Goal: Task Accomplishment & Management: Manage account settings

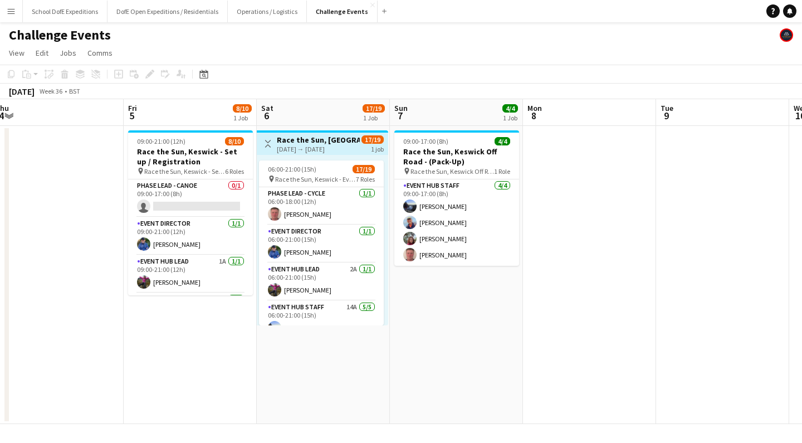
click at [12, 10] on app-icon "Menu" at bounding box center [11, 11] width 9 height 9
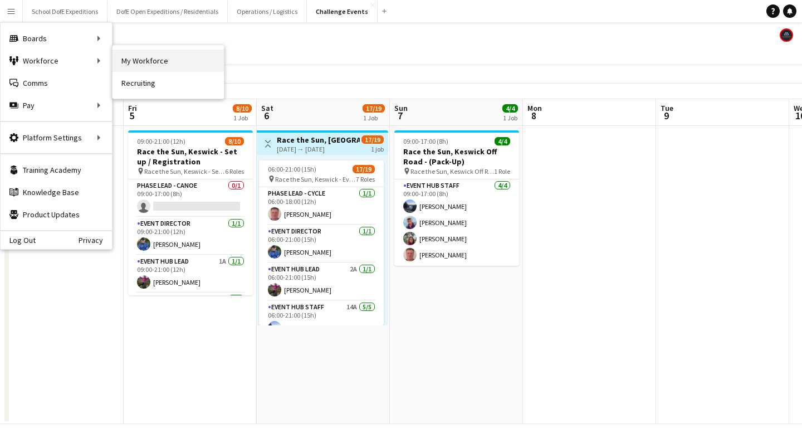
click at [127, 63] on link "My Workforce" at bounding box center [167, 61] width 111 height 22
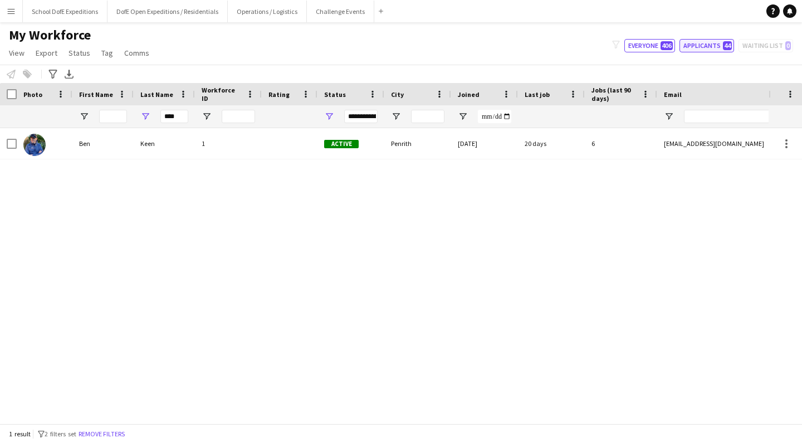
click at [703, 47] on button "Applicants 44" at bounding box center [706, 45] width 55 height 13
type input "**********"
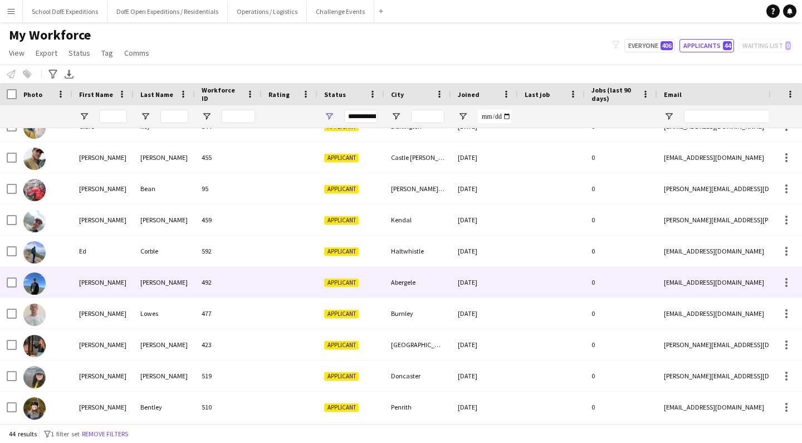
click at [272, 281] on div at bounding box center [290, 282] width 56 height 31
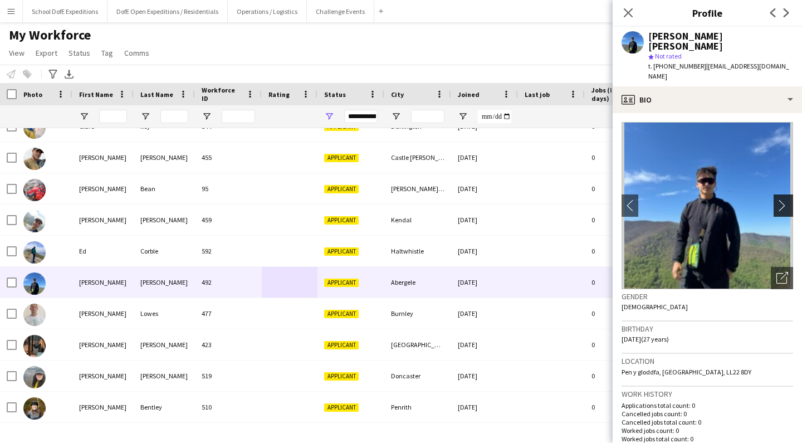
click at [786, 199] on app-icon "chevron-right" at bounding box center [784, 205] width 17 height 12
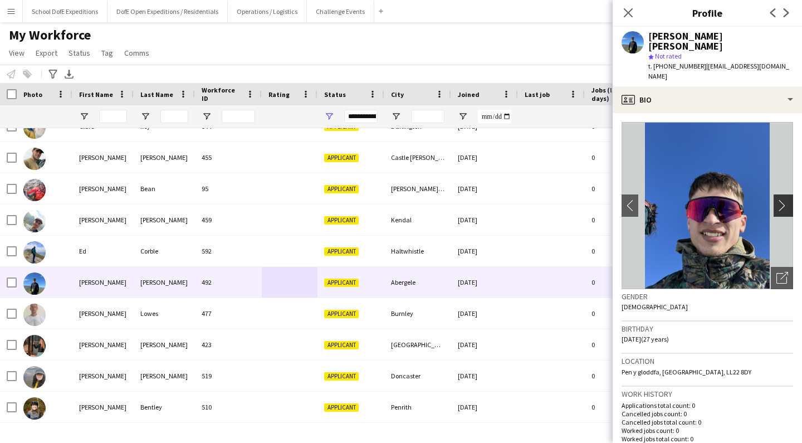
click at [786, 199] on app-icon "chevron-right" at bounding box center [784, 205] width 17 height 12
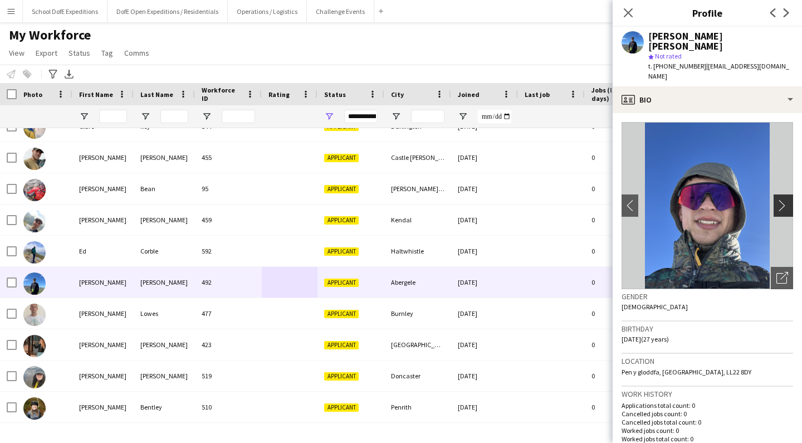
click at [786, 199] on app-icon "chevron-right" at bounding box center [784, 205] width 17 height 12
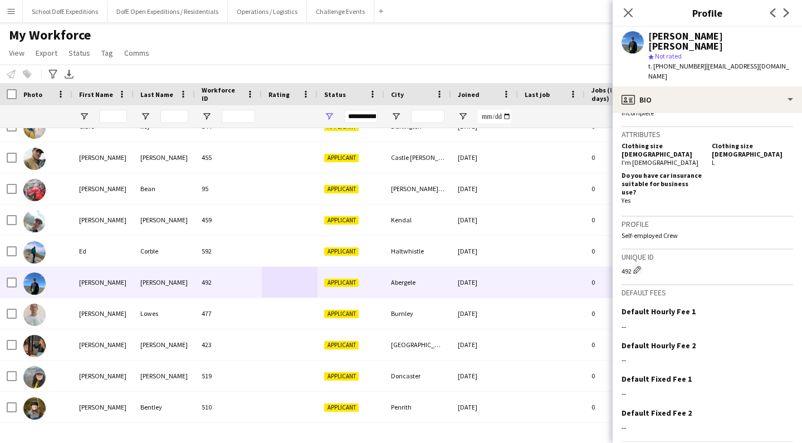
scroll to position [506, 0]
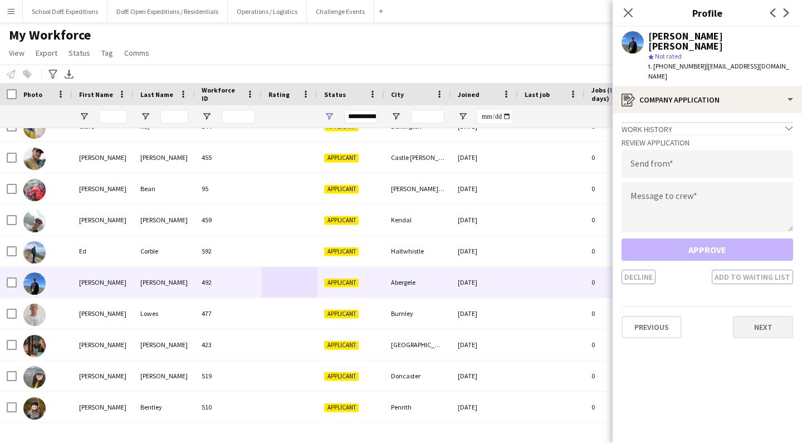
click at [751, 316] on button "Next" at bounding box center [763, 327] width 60 height 22
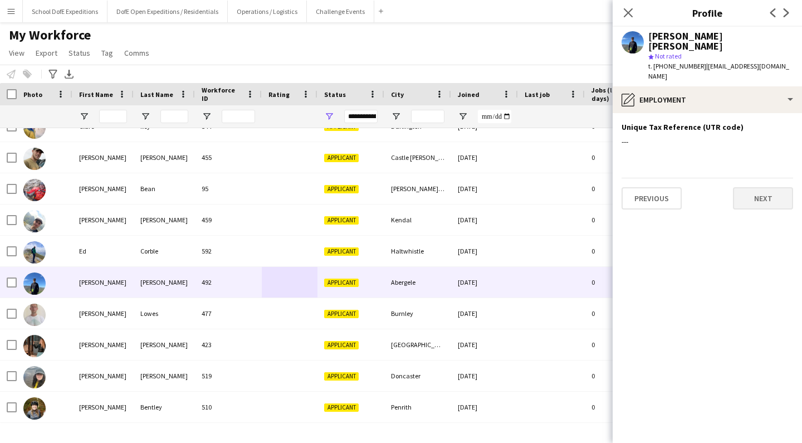
click at [759, 187] on button "Next" at bounding box center [763, 198] width 60 height 22
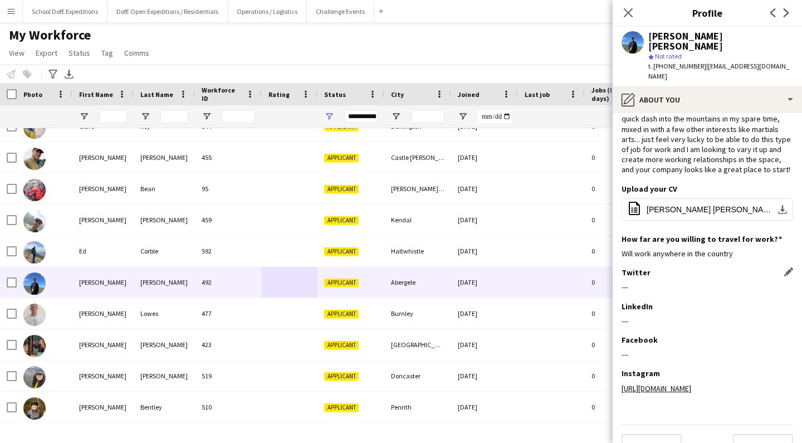
scroll to position [52, 0]
click at [625, 8] on icon "Close pop-in" at bounding box center [627, 12] width 11 height 11
